Goal: Complete application form: Complete application form

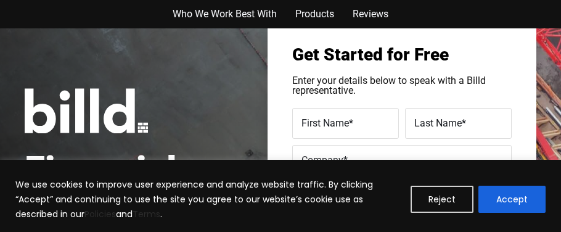
scroll to position [24, 0]
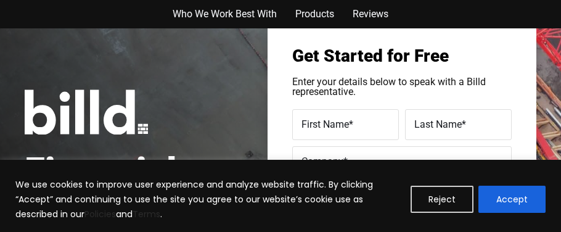
click at [308, 125] on span "First Name" at bounding box center [324, 124] width 47 height 12
click at [308, 125] on input "First Name *" at bounding box center [345, 124] width 107 height 31
type input "Stephen"
click at [418, 130] on label "Last Name *" at bounding box center [458, 125] width 88 height 16
click at [418, 130] on input "Last Name *" at bounding box center [458, 124] width 107 height 31
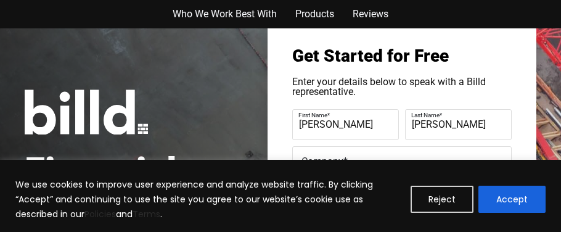
type input "Kelly"
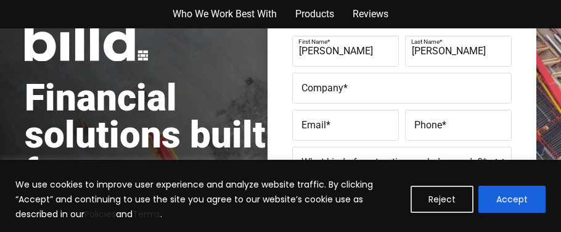
scroll to position [98, 0]
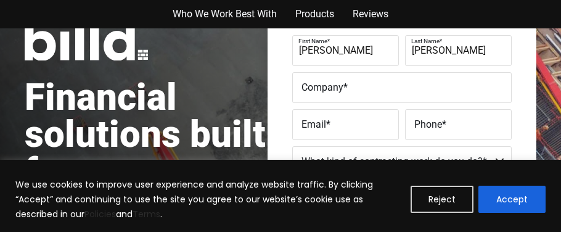
click at [305, 81] on span "Company" at bounding box center [322, 87] width 42 height 12
click at [305, 81] on input "Company *" at bounding box center [401, 87] width 219 height 31
type input "Hotshot & More CO."
click at [284, 120] on div "Get Started for Free Enter your details below to speak with a Billd representat…" at bounding box center [402, 198] width 269 height 499
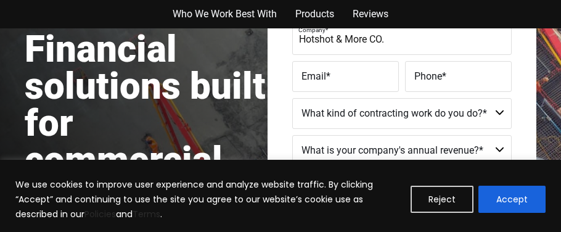
scroll to position [147, 0]
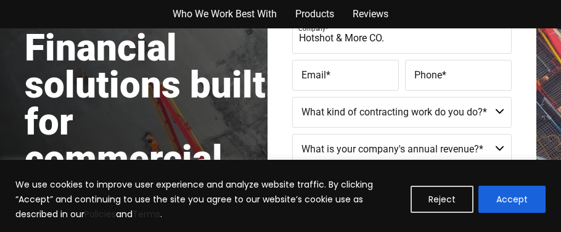
click at [311, 71] on span "Email" at bounding box center [313, 75] width 25 height 12
click at [311, 71] on input "Email *" at bounding box center [345, 75] width 107 height 31
type input "sherrysessins@gmail.com"
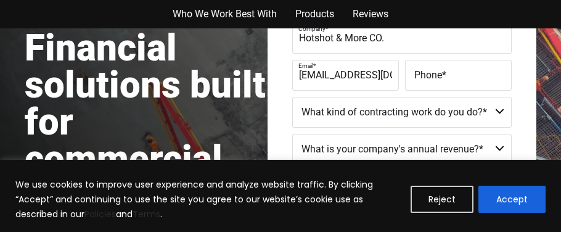
click at [420, 77] on span "Phone" at bounding box center [428, 75] width 28 height 12
click at [420, 77] on input "Phone *" at bounding box center [458, 75] width 107 height 31
type input "(903) 625-2555"
click at [279, 115] on div "Get Started for Free Enter your details below to speak with a Billd representat…" at bounding box center [402, 149] width 269 height 499
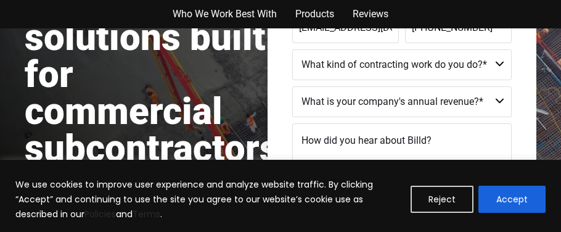
scroll to position [197, 0]
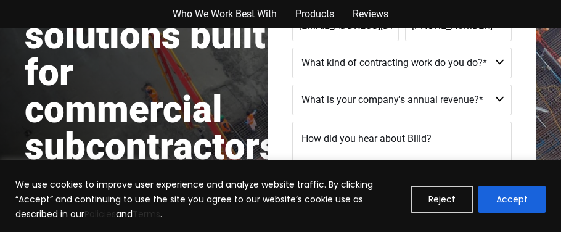
click at [501, 60] on select "Commercial Commercial and Residential Residential Not a Contractor" at bounding box center [401, 62] width 219 height 31
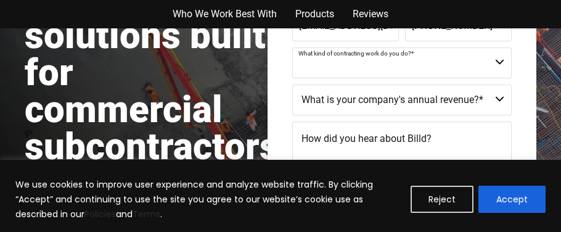
select select "Commercial"
click at [493, 72] on select "Commercial Commercial and Residential Residential Not a Contractor" at bounding box center [401, 62] width 219 height 31
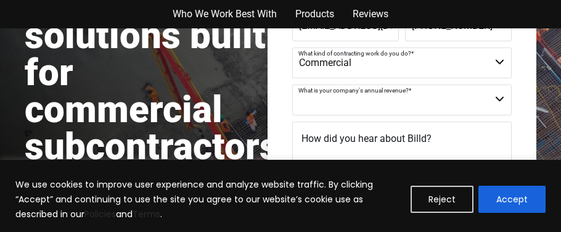
click at [499, 99] on select "$40M + $25M - $40M $8M - $25M $4M - $8M $2M - $4M $1M - $2M Less than $1M" at bounding box center [401, 99] width 219 height 31
click at [500, 99] on select "$40M + $25M - $40M $8M - $25M $4M - $8M $2M - $4M $1M - $2M Less than $1M" at bounding box center [401, 99] width 219 height 31
select select "Less than $1M"
click at [292, 84] on select "$40M + $25M - $40M $8M - $25M $4M - $8M $2M - $4M $1M - $2M Less than $1M" at bounding box center [401, 99] width 219 height 31
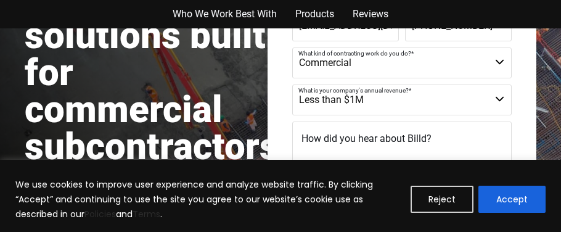
click at [284, 88] on div "Get Started for Free Enter your details below to speak with a Billd representat…" at bounding box center [402, 99] width 269 height 499
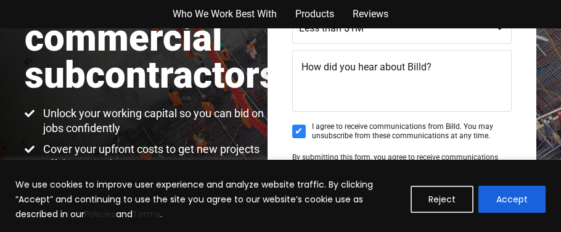
scroll to position [271, 0]
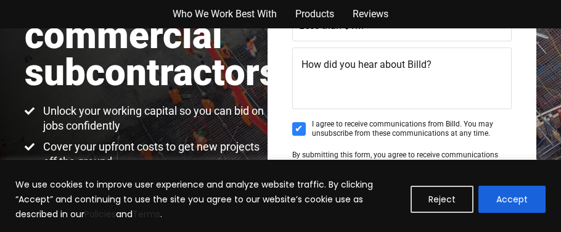
click at [368, 73] on textarea "How did you hear about Billd?" at bounding box center [401, 78] width 219 height 62
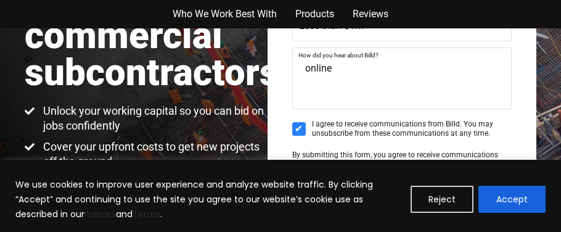
type textarea "online"
click at [299, 130] on input "I agree to receive communications from Billd. You may unsubscribe from these co…" at bounding box center [299, 129] width 14 height 14
checkbox input "true"
click at [276, 124] on div "Get Started for Free Enter your details below to speak with a Billd representat…" at bounding box center [402, 25] width 269 height 499
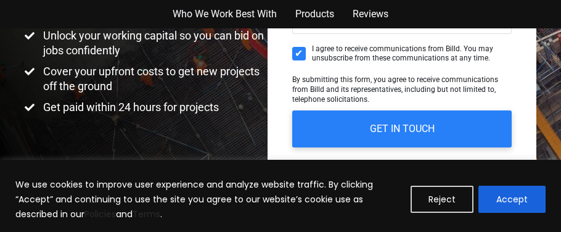
scroll to position [369, 0]
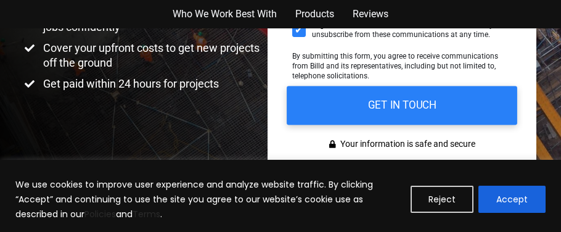
click at [385, 104] on input "GET IN TOUCH" at bounding box center [402, 105] width 231 height 39
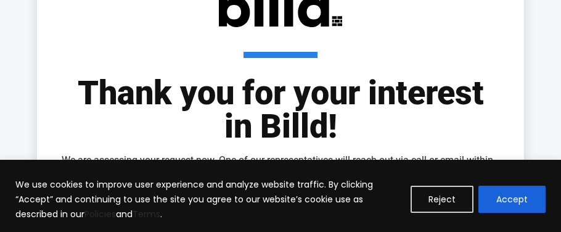
scroll to position [123, 0]
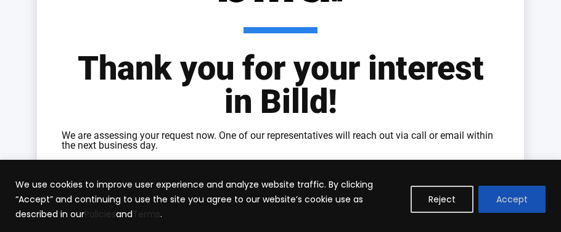
click at [510, 199] on button "Accept" at bounding box center [511, 199] width 67 height 27
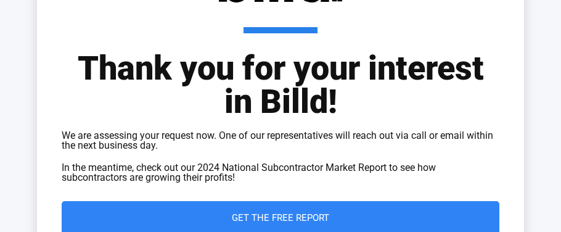
click at [510, 199] on div "Thank you for your interest in Billd! We are assessing your request now. One of…" at bounding box center [280, 96] width 487 height 327
click at [364, 215] on span "Get the Free Report" at bounding box center [280, 217] width 388 height 9
